Goal: Task Accomplishment & Management: Complete application form

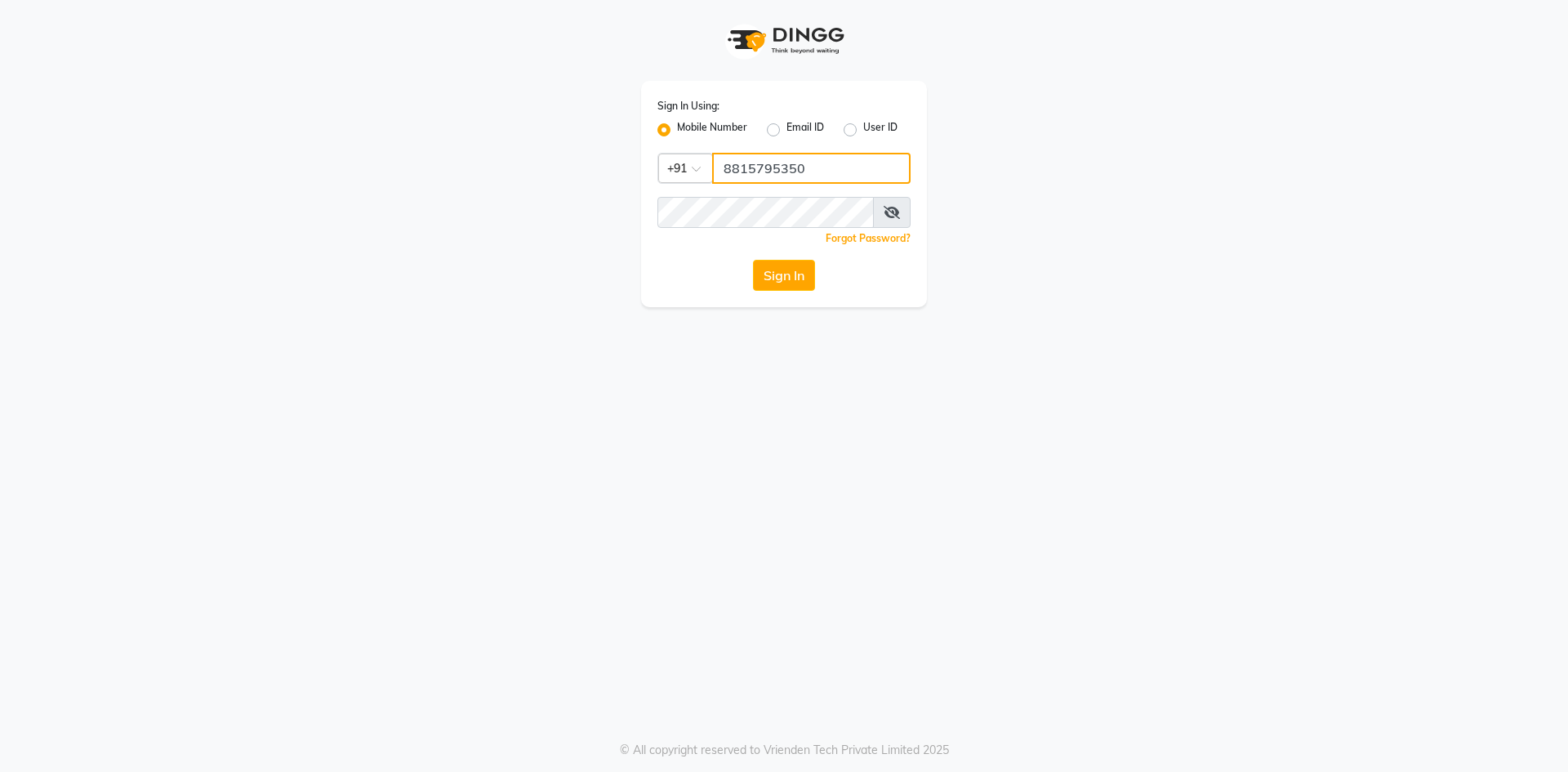
drag, startPoint x: 818, startPoint y: 157, endPoint x: 813, endPoint y: 184, distance: 27.5
click at [818, 162] on input "8815795350" at bounding box center [811, 169] width 199 height 31
type input "9205441500"
click at [789, 283] on button "Sign In" at bounding box center [784, 276] width 62 height 31
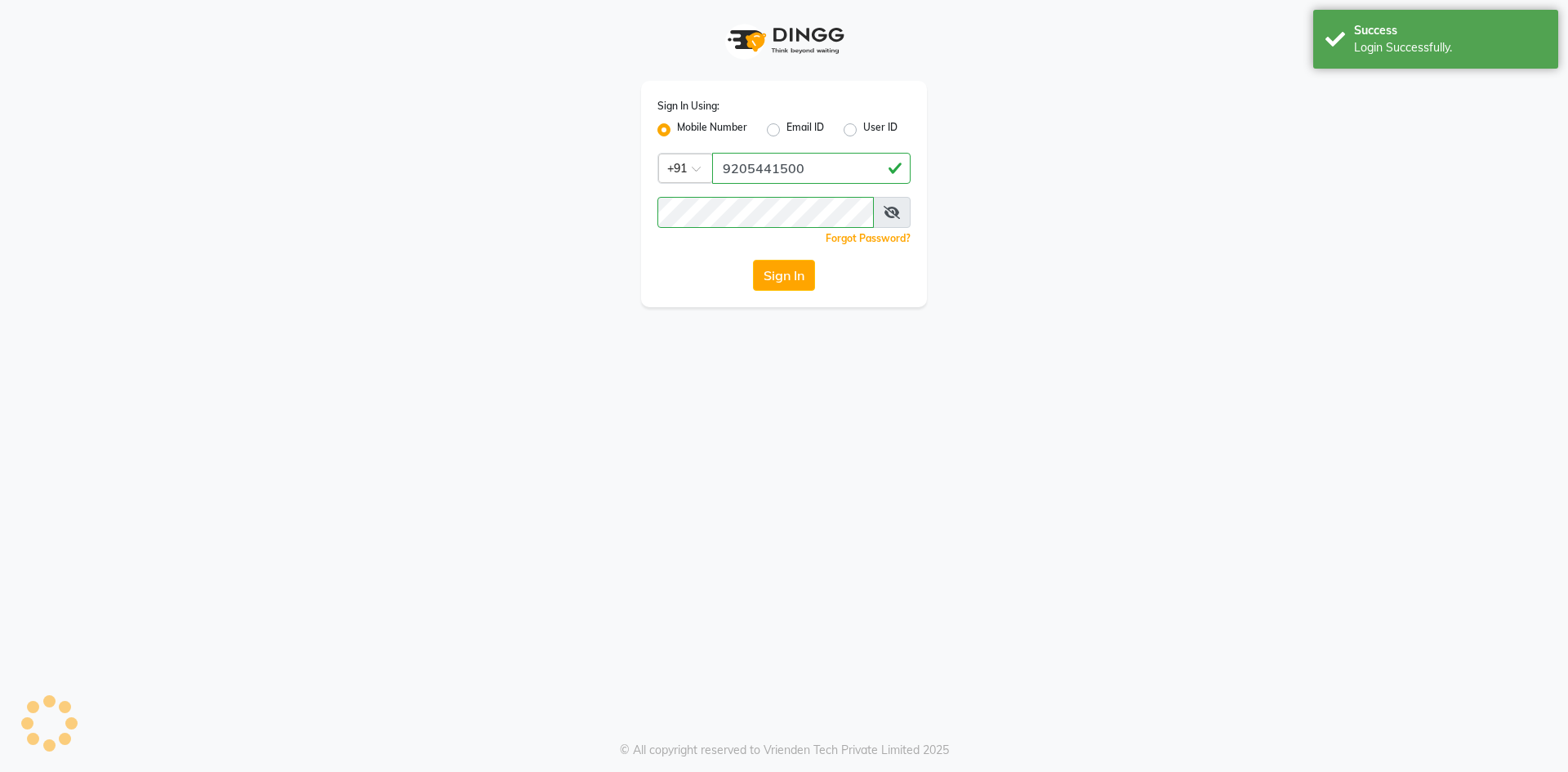
select select "service"
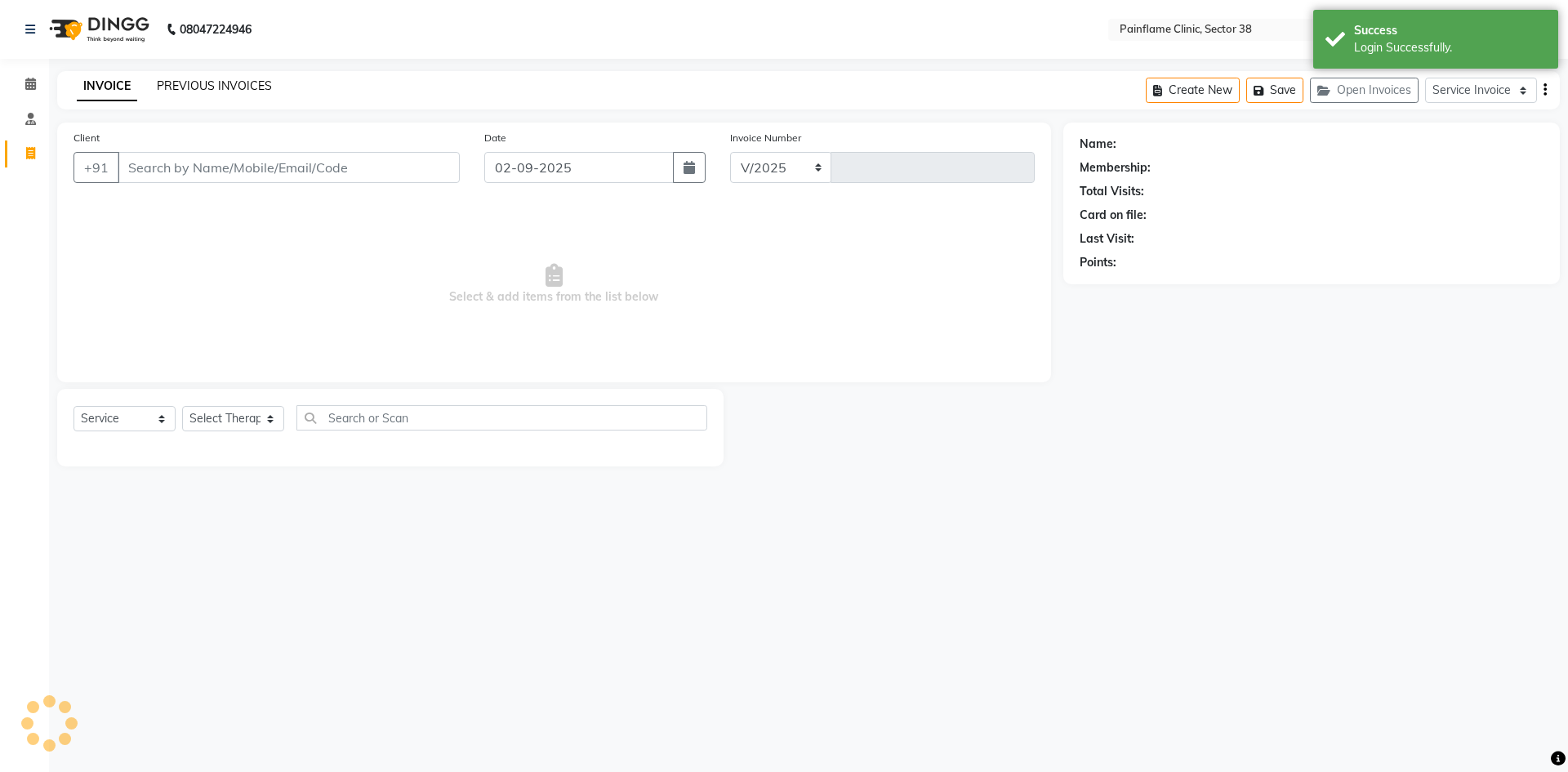
select select "3964"
type input "9742"
click at [183, 87] on link "PREVIOUS INVOICES" at bounding box center [214, 86] width 115 height 15
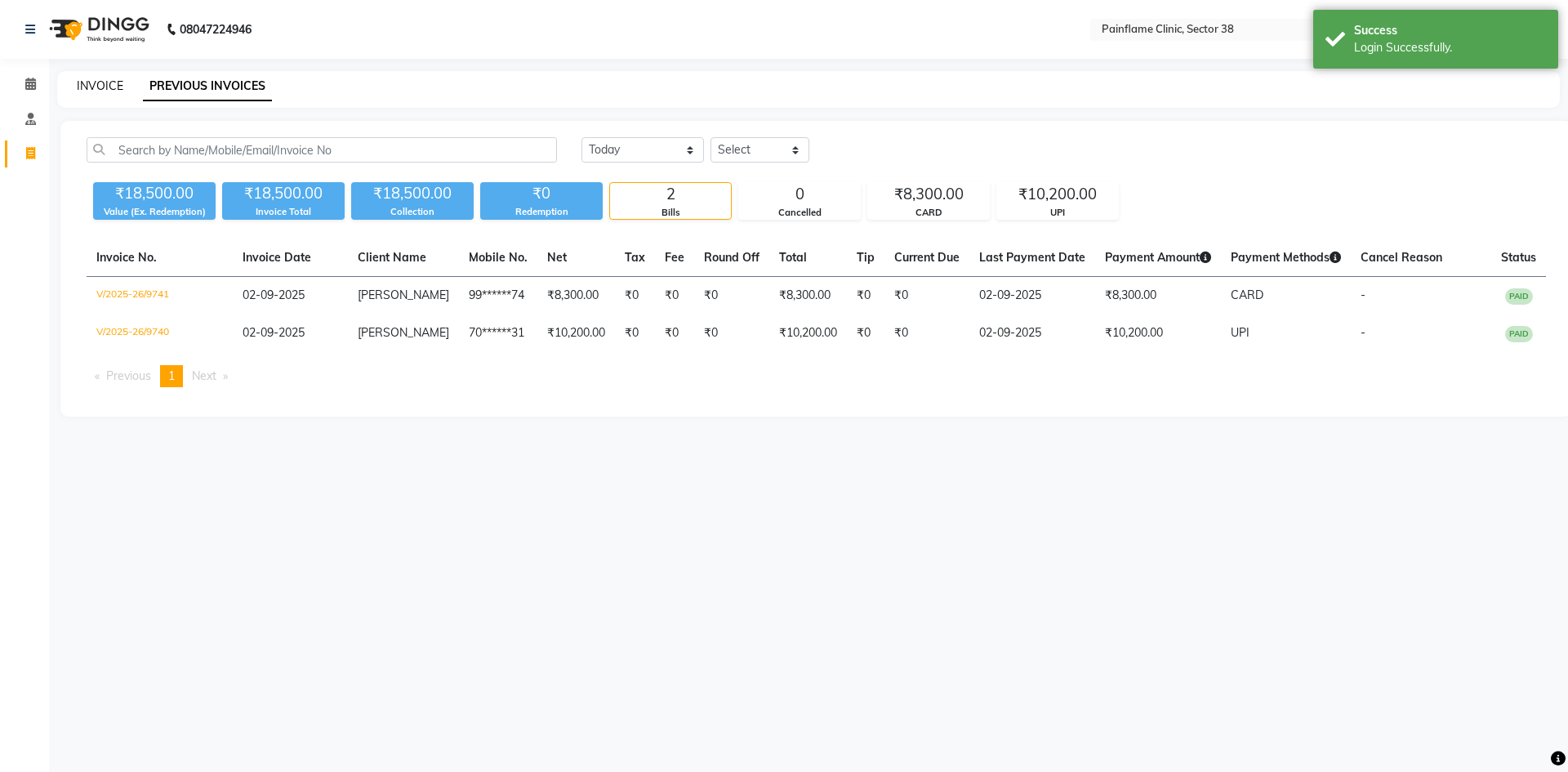
click at [80, 82] on link "INVOICE" at bounding box center [100, 86] width 47 height 15
select select "3964"
select select "service"
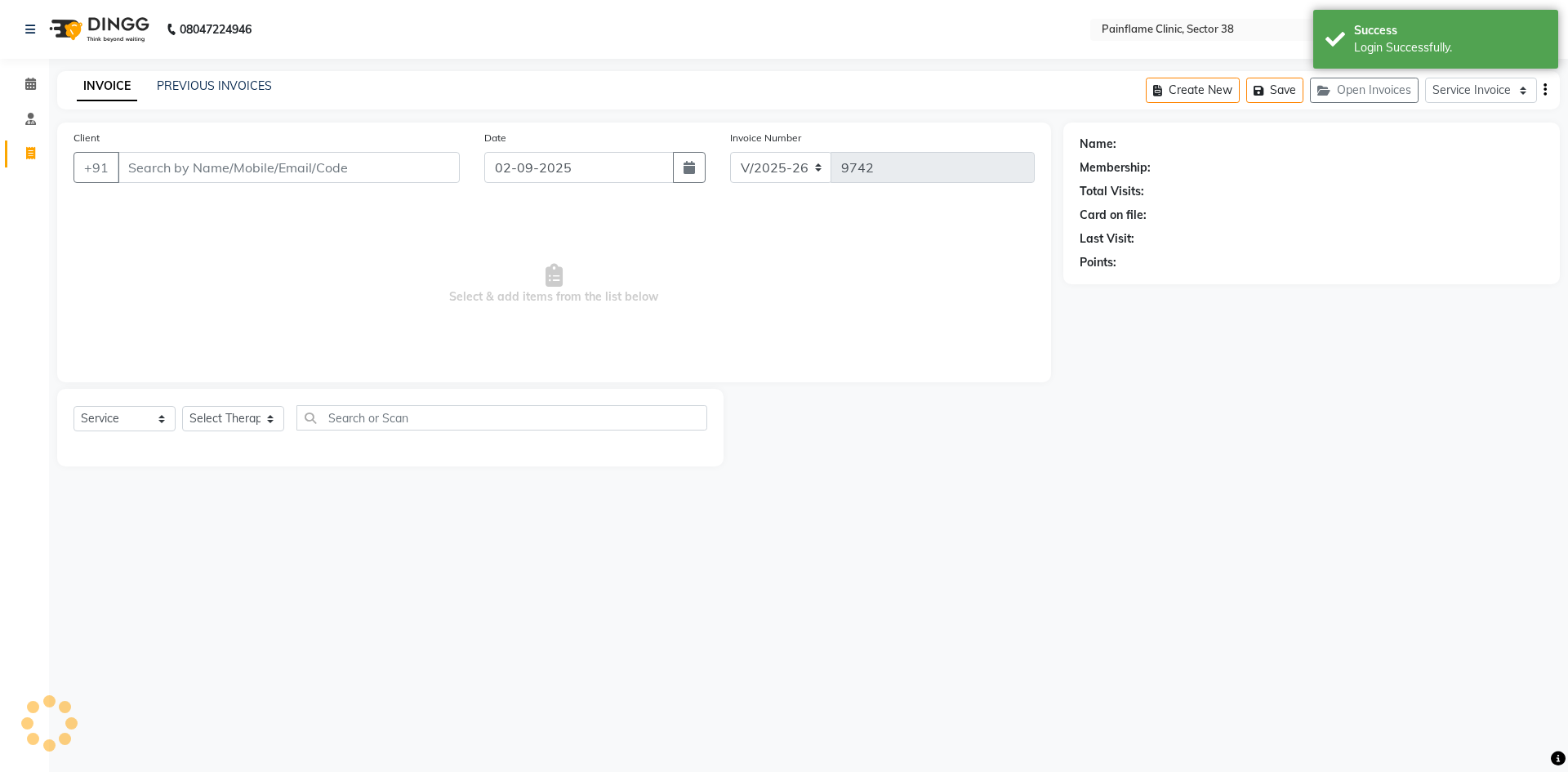
click at [226, 156] on input "Client" at bounding box center [288, 168] width 342 height 31
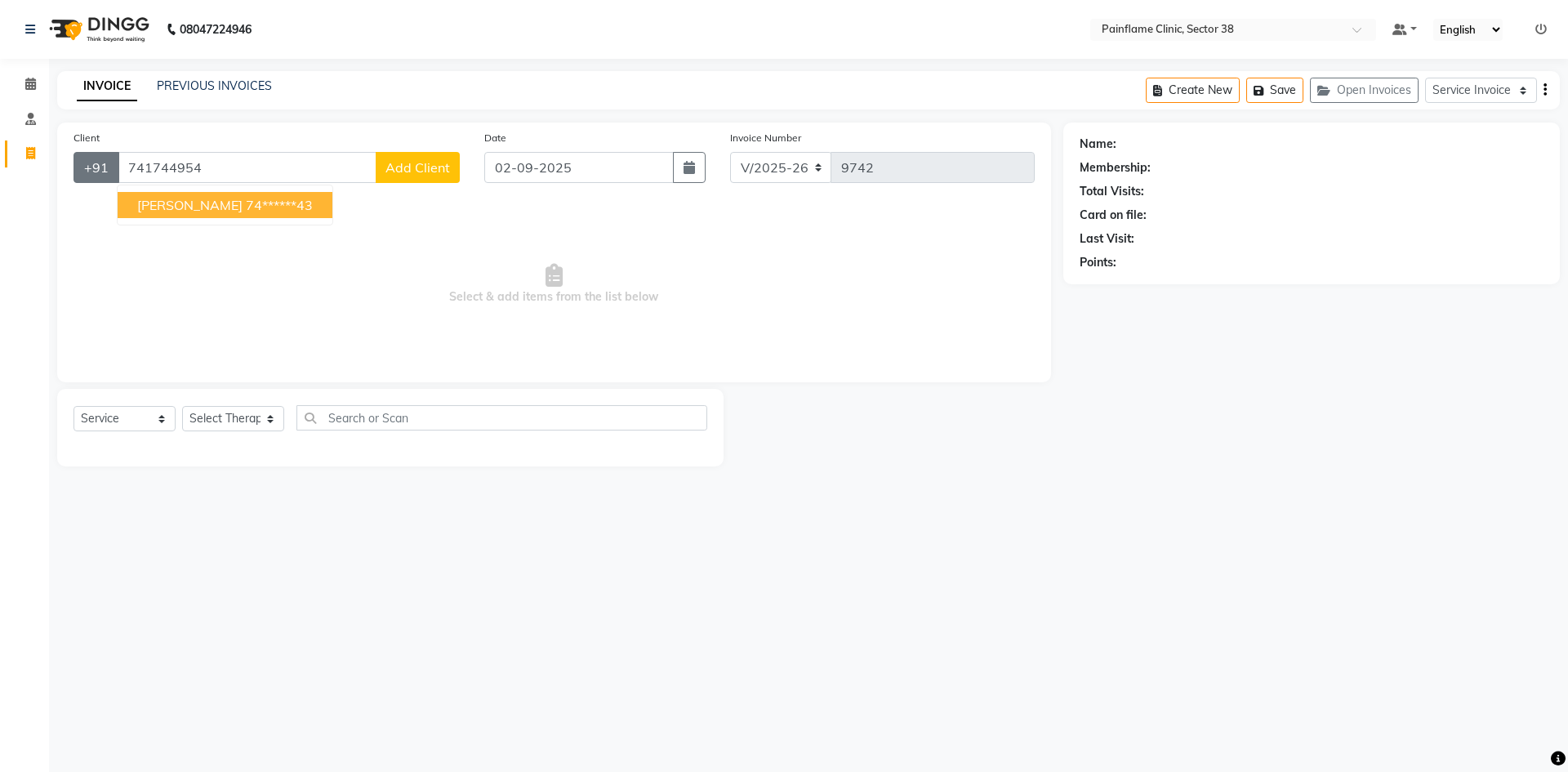
drag, startPoint x: 200, startPoint y: 166, endPoint x: 99, endPoint y: 163, distance: 101.0
click at [11, 183] on app-home "08047224946 Select Location × Painflame Clinic, Sector 38 Default Panel My Pane…" at bounding box center [784, 245] width 1568 height 491
type input "741744954"
click at [433, 163] on span "Add Client" at bounding box center [417, 168] width 64 height 16
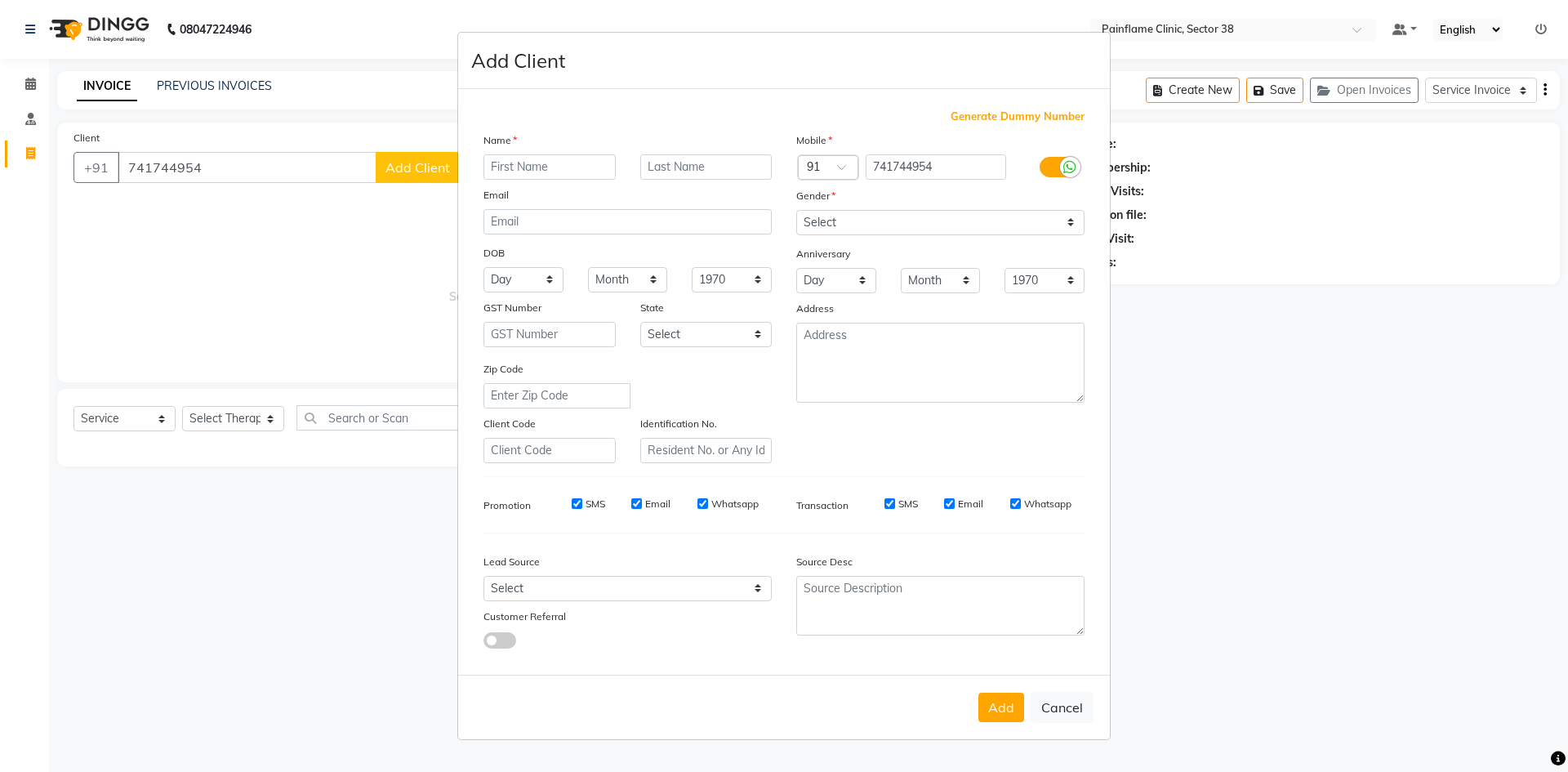
click at [543, 170] on input "text" at bounding box center [549, 168] width 133 height 26
drag, startPoint x: 526, startPoint y: 166, endPoint x: 191, endPoint y: 189, distance: 335.8
click at [193, 185] on ngb-modal-window "Add Client Generate Dummy Number Name bh Email DOB Day 01 02 03 04 05 06 07 08 …" at bounding box center [784, 386] width 1568 height 772
type input "[PERSON_NAME]"
click at [951, 166] on input "741744954" at bounding box center [936, 168] width 141 height 26
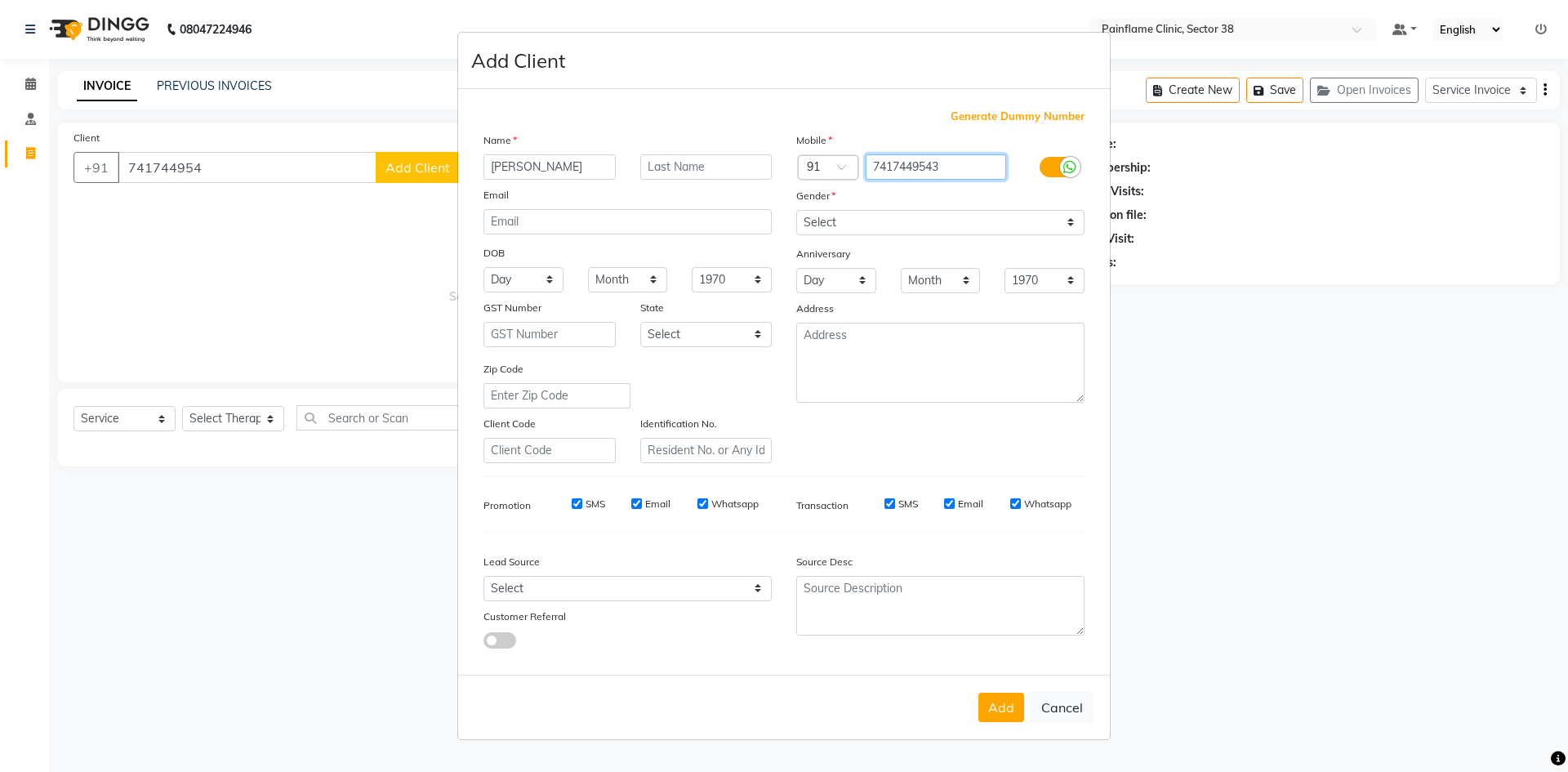
type input "7417449543"
click at [823, 200] on label "Gender" at bounding box center [816, 196] width 39 height 15
click at [806, 187] on input "Add as a family member of [PERSON_NAME]" at bounding box center [802, 190] width 11 height 11
checkbox input "true"
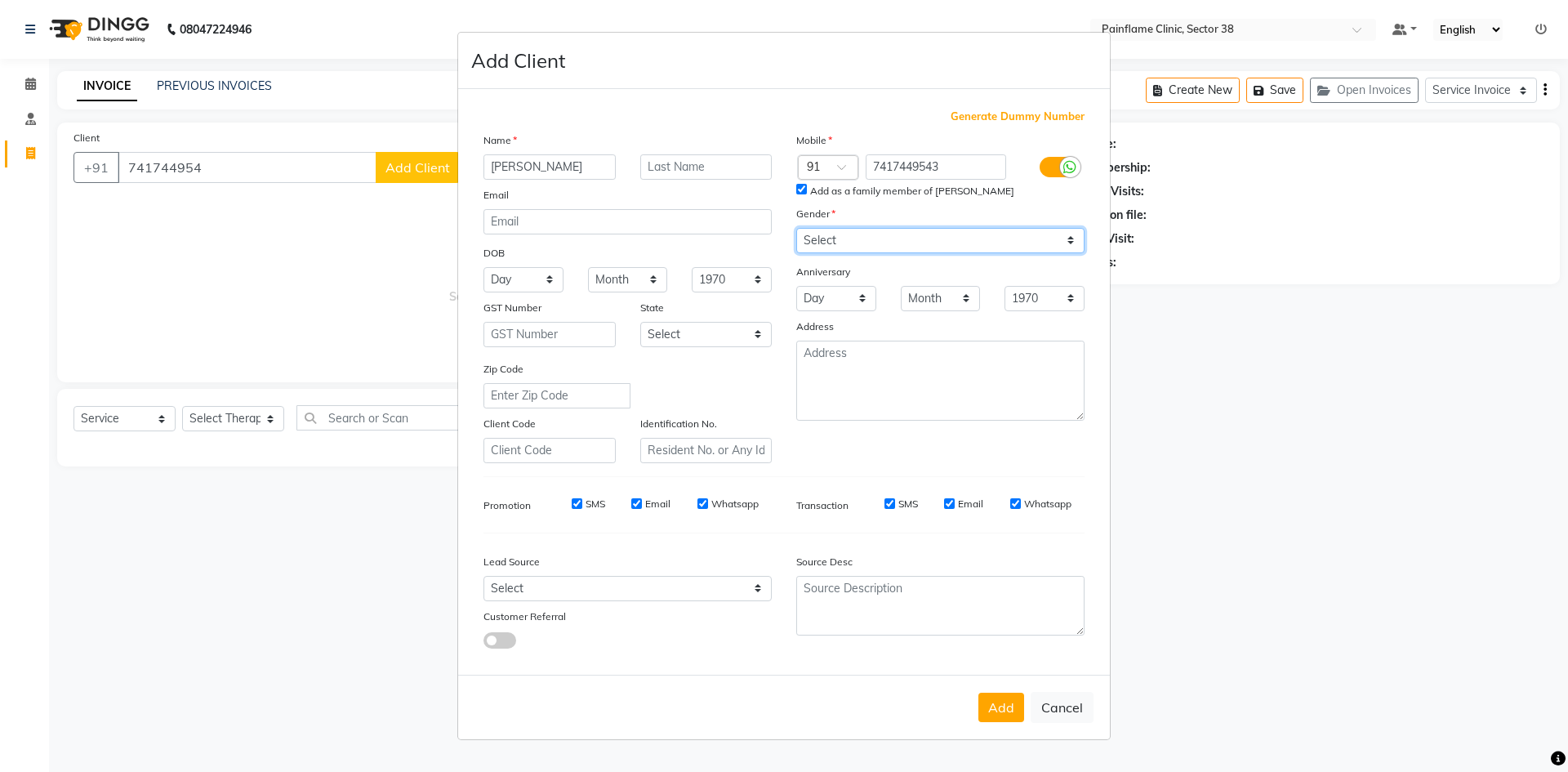
click at [839, 245] on select "Select [DEMOGRAPHIC_DATA] [DEMOGRAPHIC_DATA] Other Prefer Not To Say" at bounding box center [940, 241] width 288 height 26
select select "[DEMOGRAPHIC_DATA]"
click at [796, 228] on select "Select [DEMOGRAPHIC_DATA] [DEMOGRAPHIC_DATA] Other Prefer Not To Say" at bounding box center [940, 241] width 288 height 26
click at [1015, 704] on button "Add" at bounding box center [1001, 708] width 46 height 29
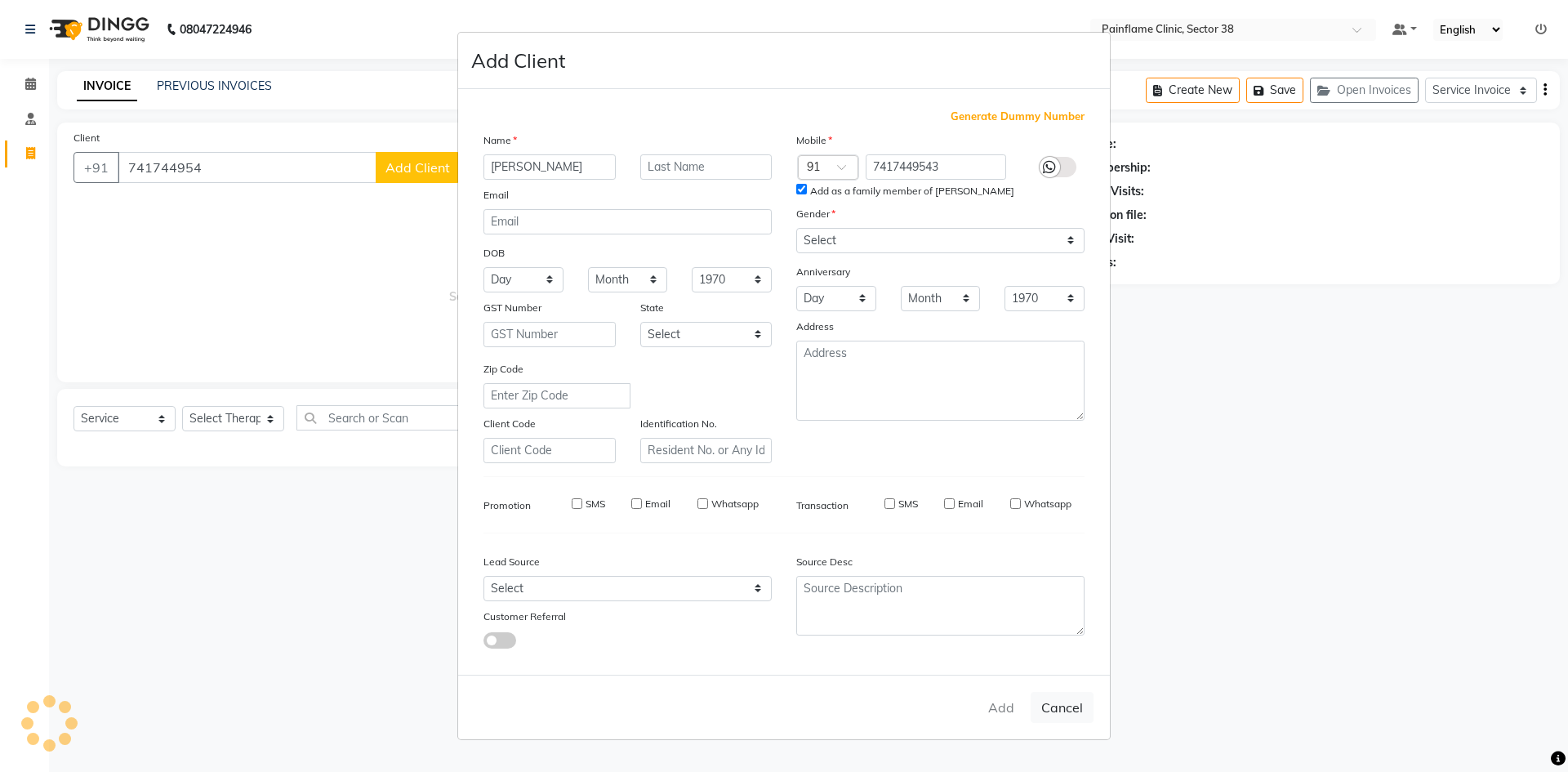
type input "74******43"
select select
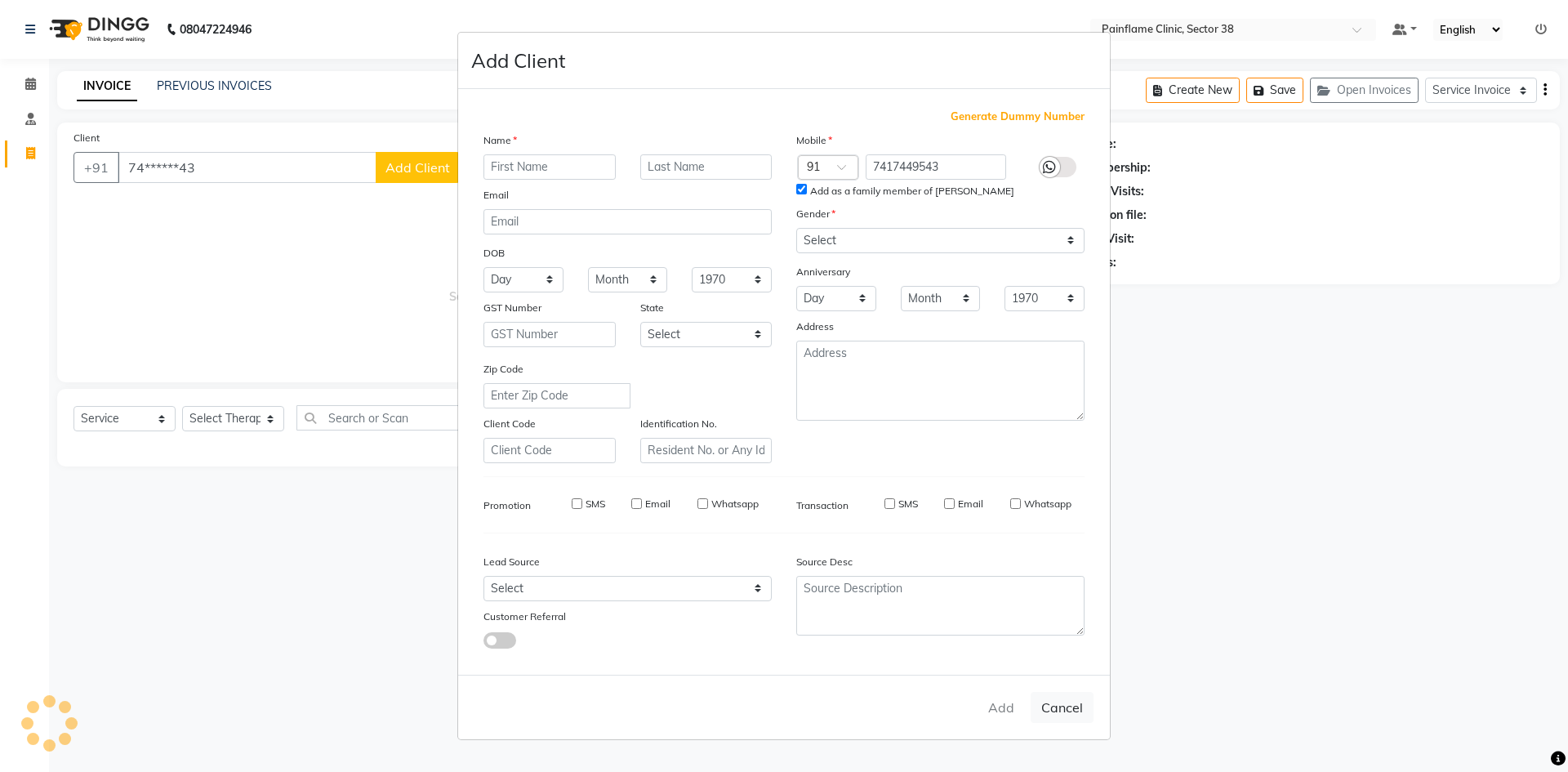
select select
checkbox input "false"
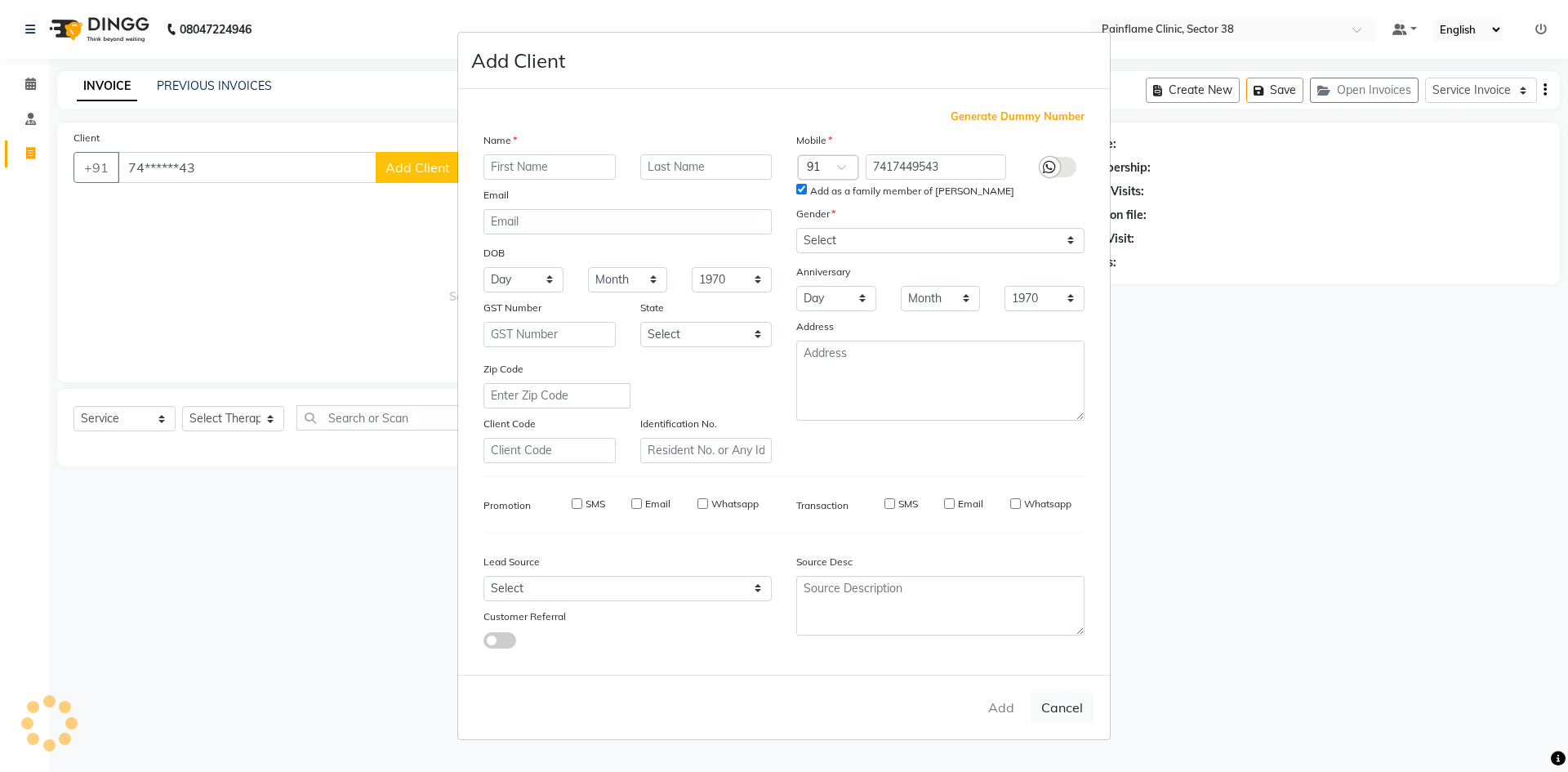
checkbox input "false"
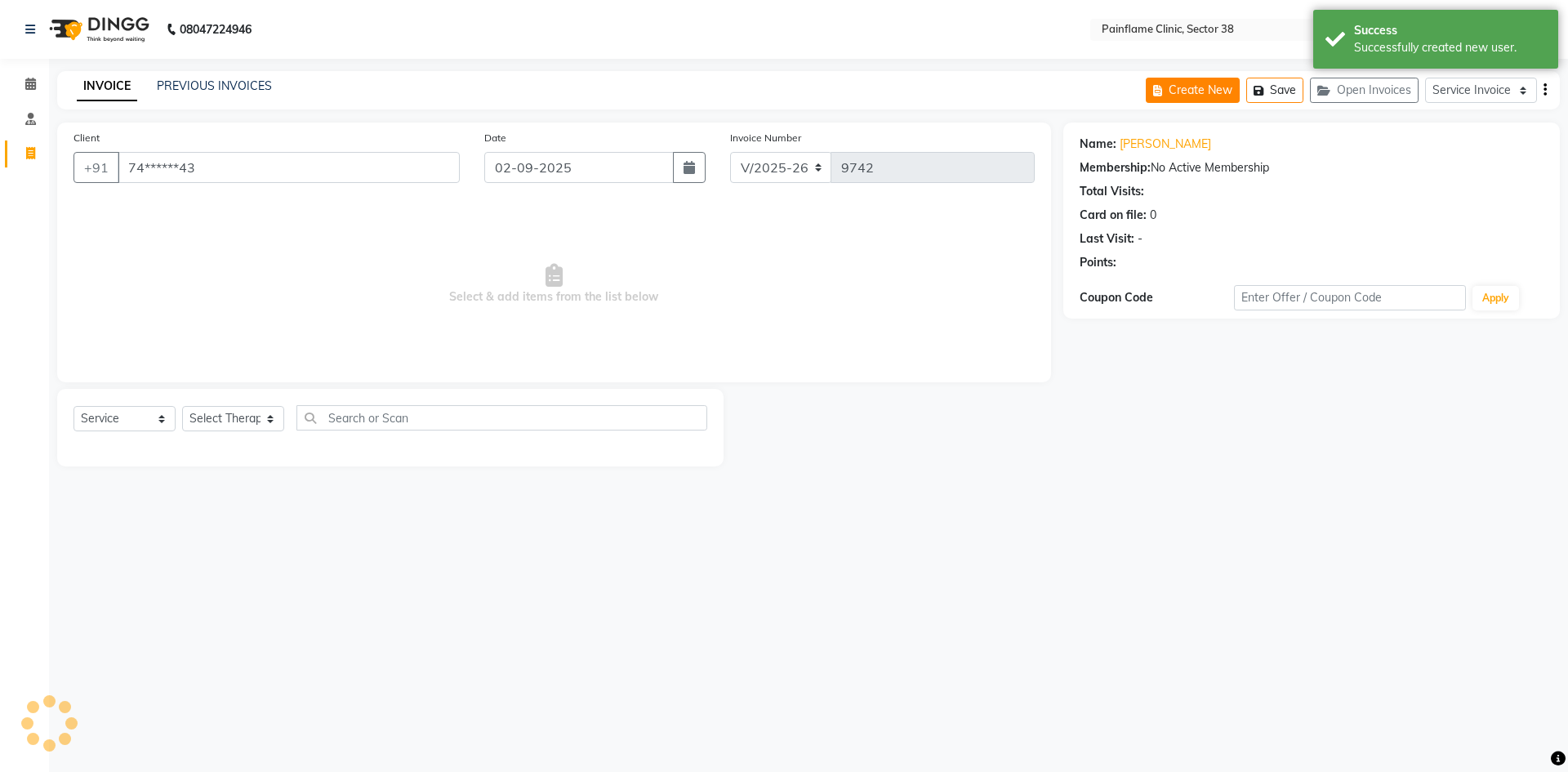
click at [1191, 96] on button "Create New" at bounding box center [1193, 91] width 94 height 26
select select "service"
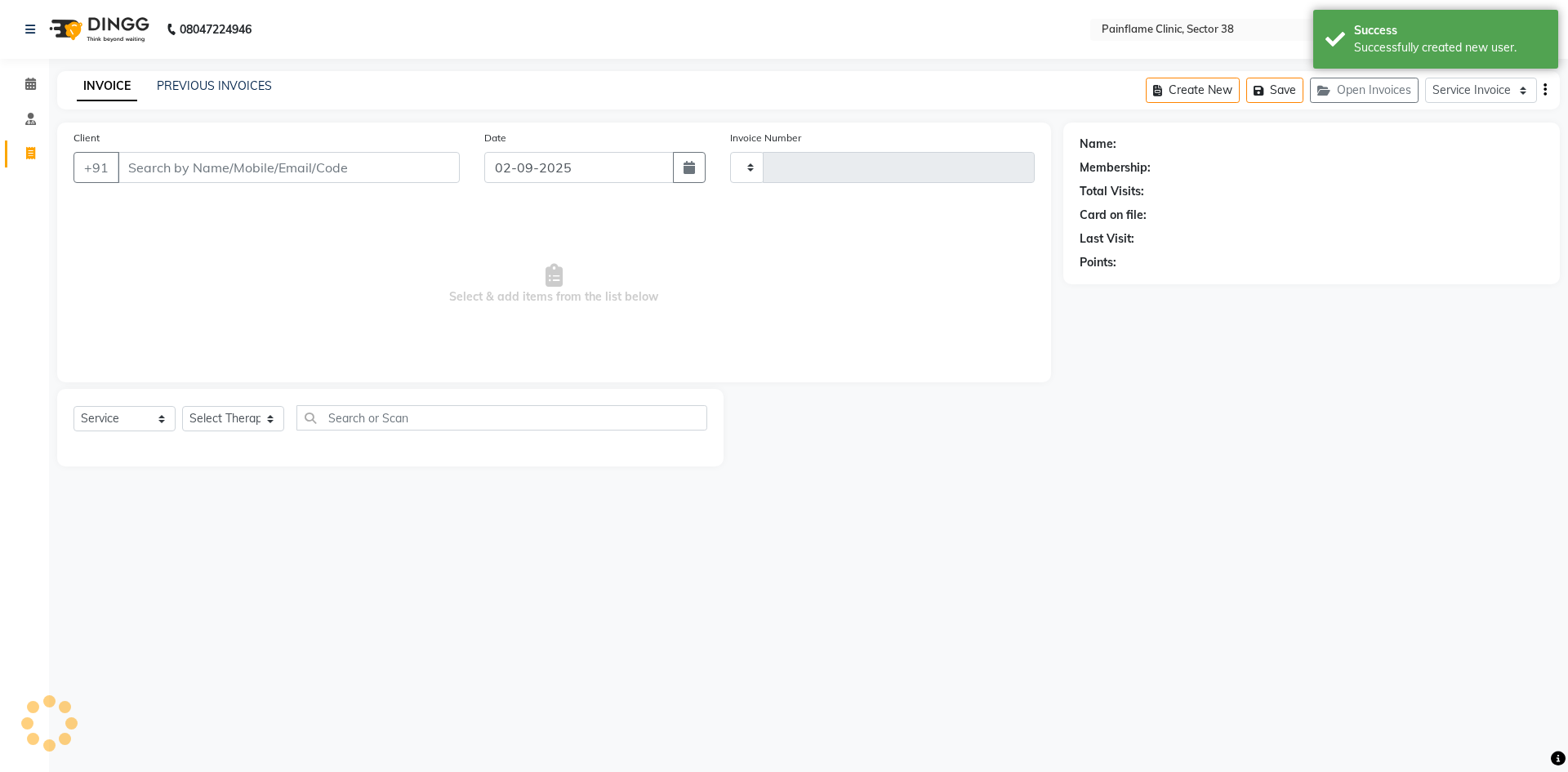
type input "9742"
select select "3964"
click at [195, 163] on input "Client" at bounding box center [288, 168] width 342 height 31
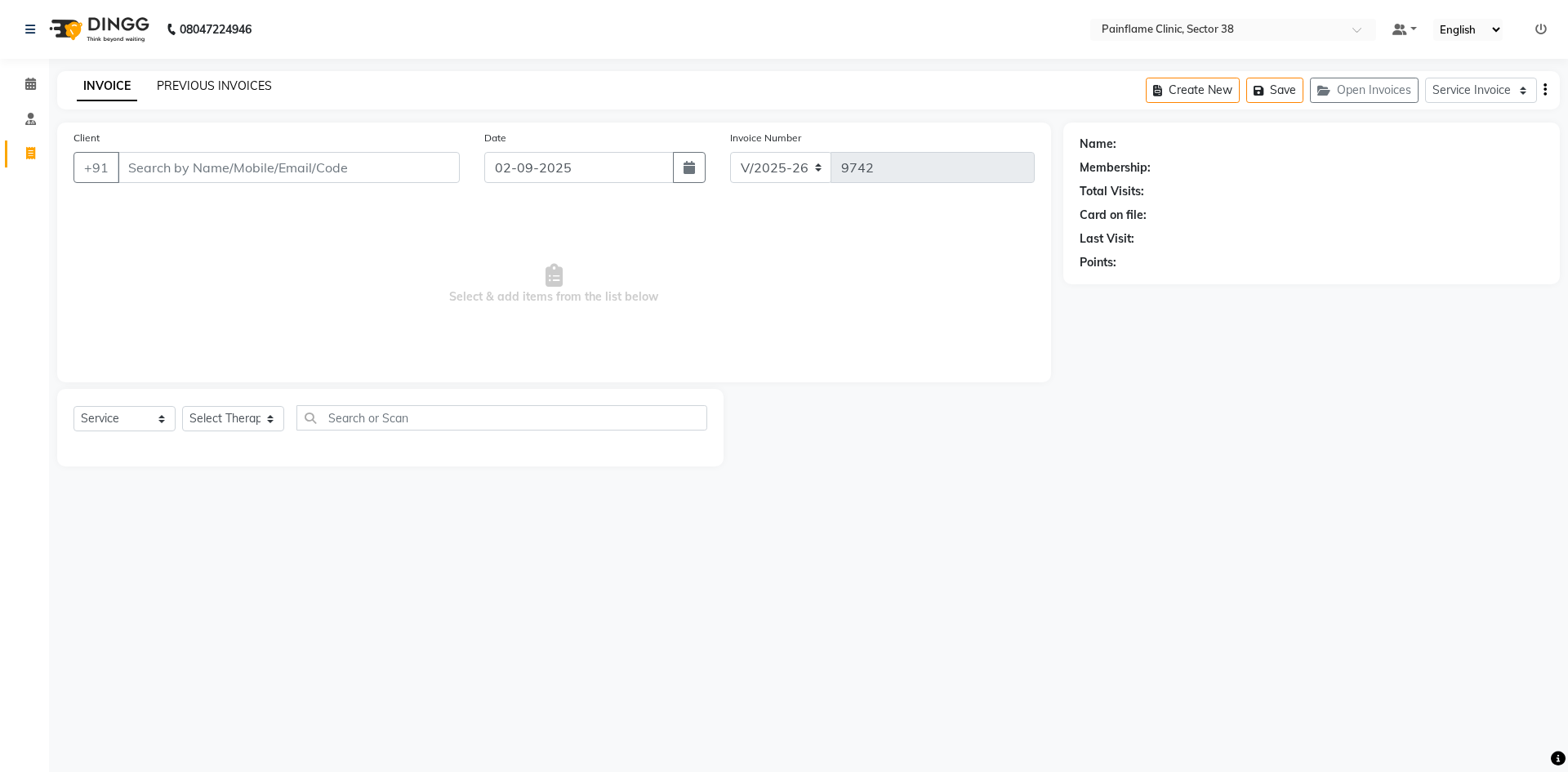
click at [220, 89] on link "PREVIOUS INVOICES" at bounding box center [214, 86] width 115 height 15
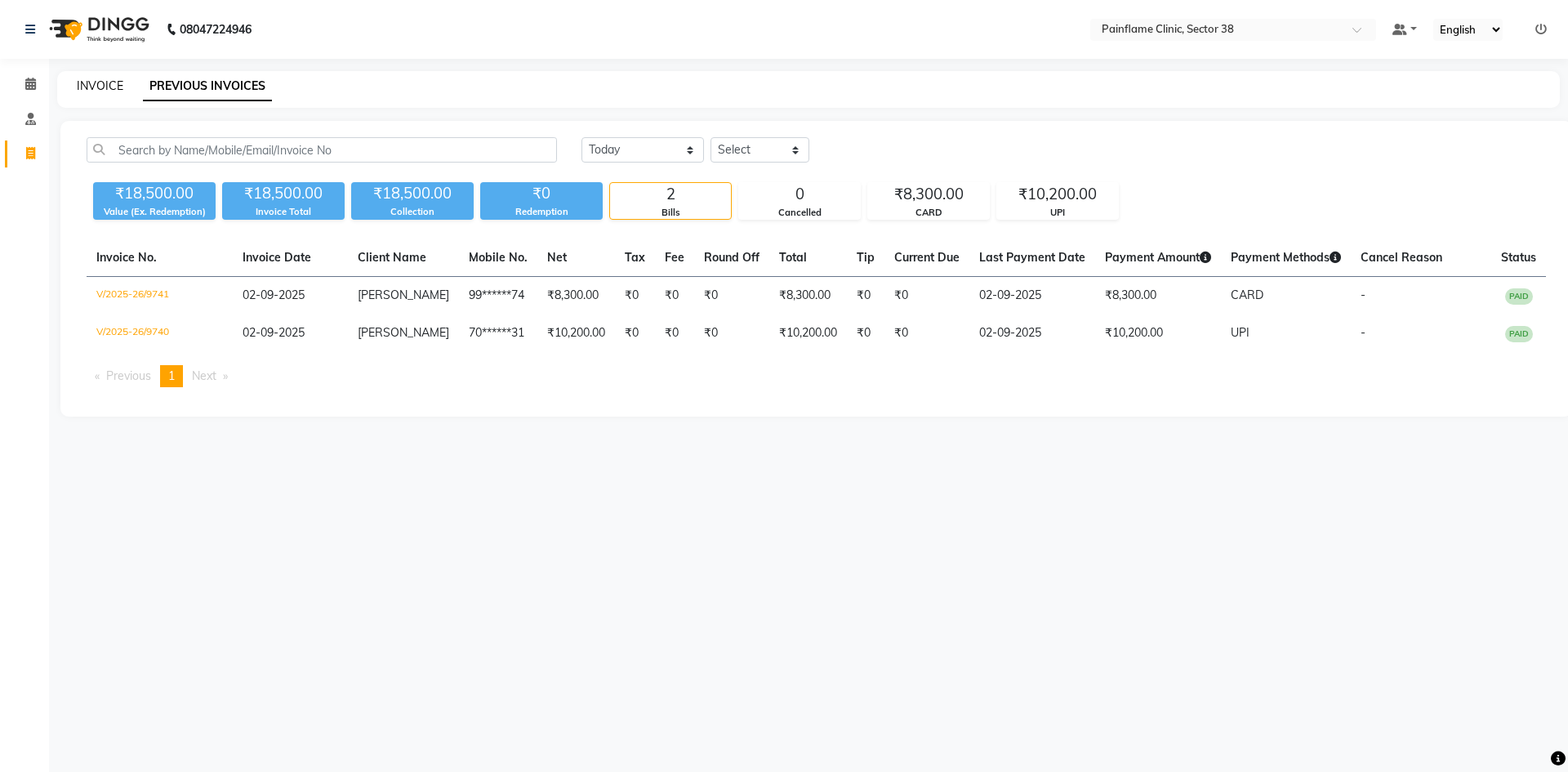
click at [96, 90] on link "INVOICE" at bounding box center [100, 86] width 47 height 15
select select "service"
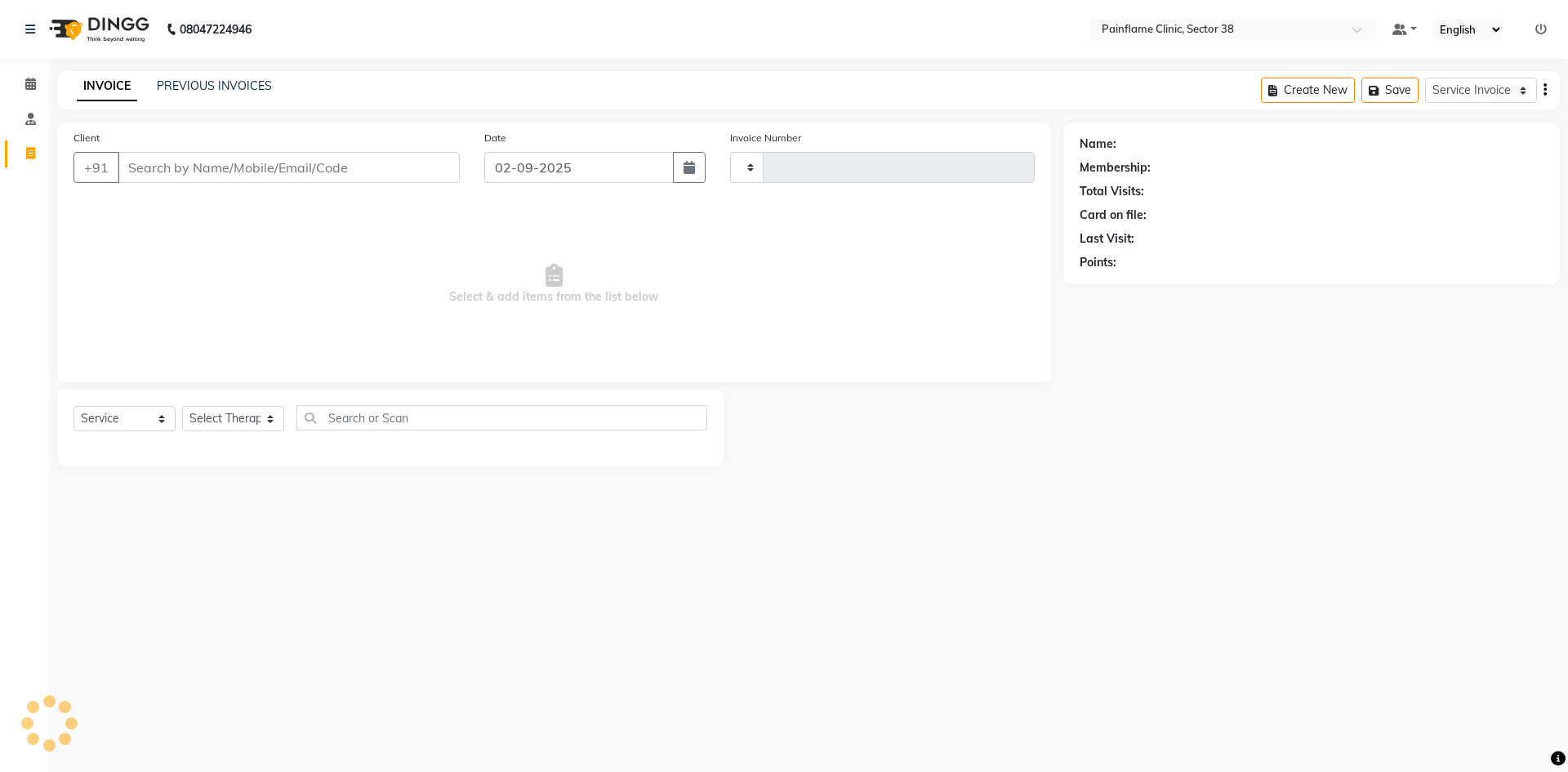
type input "9742"
select select "3964"
type input "b"
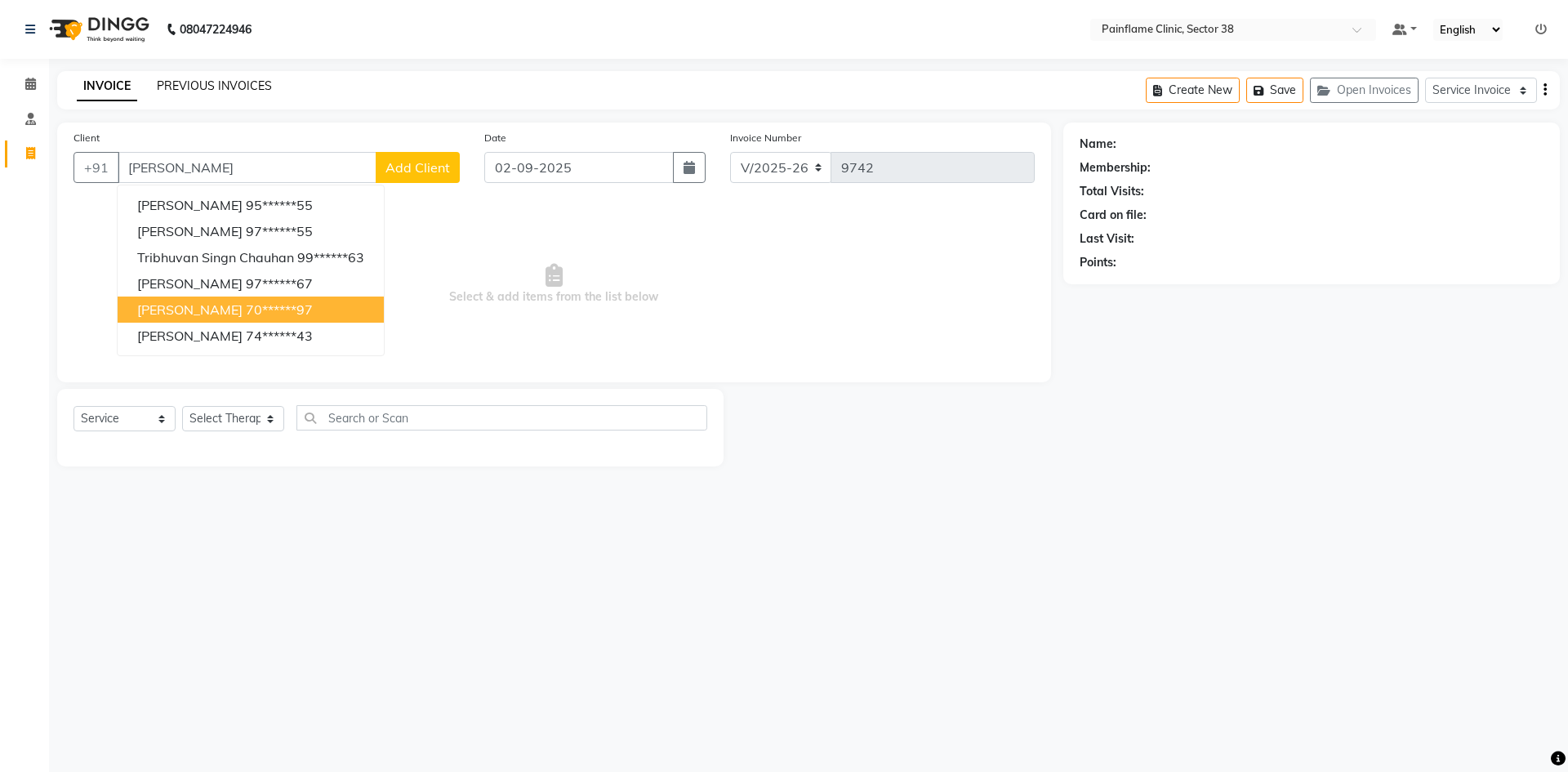
type input "[PERSON_NAME]"
click at [179, 85] on link "PREVIOUS INVOICES" at bounding box center [214, 86] width 115 height 15
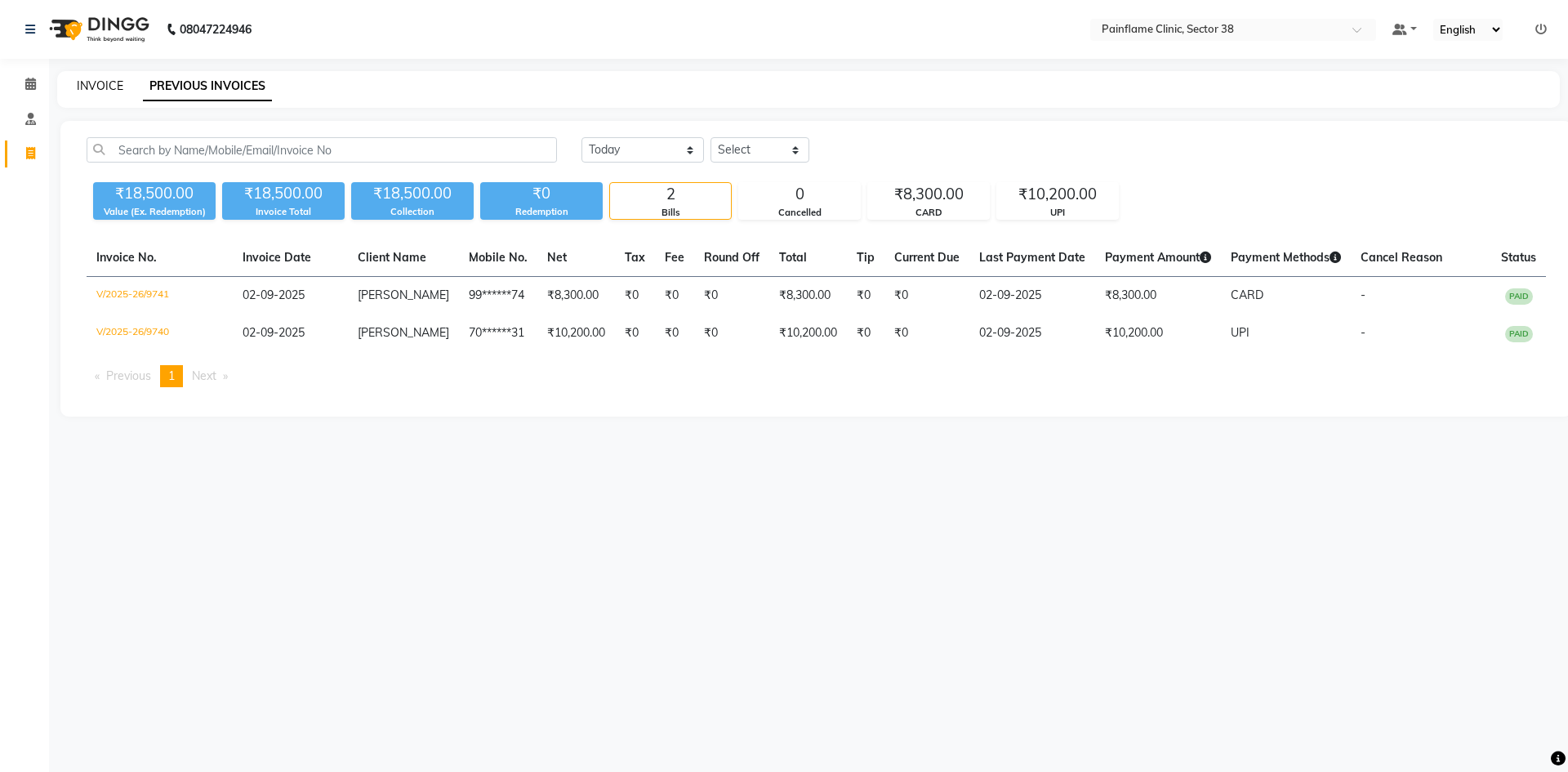
click at [102, 90] on link "INVOICE" at bounding box center [100, 86] width 47 height 15
select select "service"
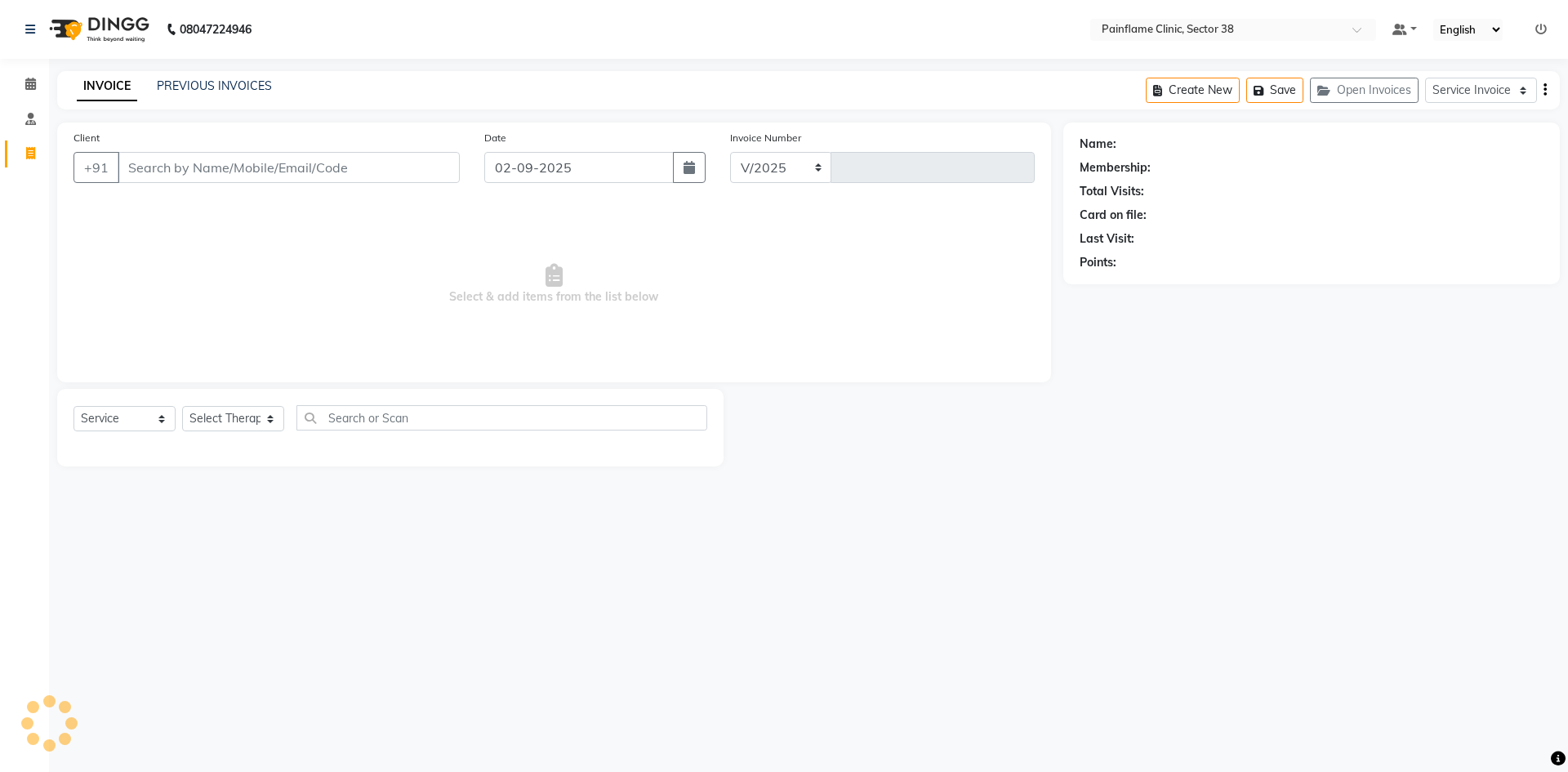
select select "3964"
type input "9742"
